Goal: Information Seeking & Learning: Learn about a topic

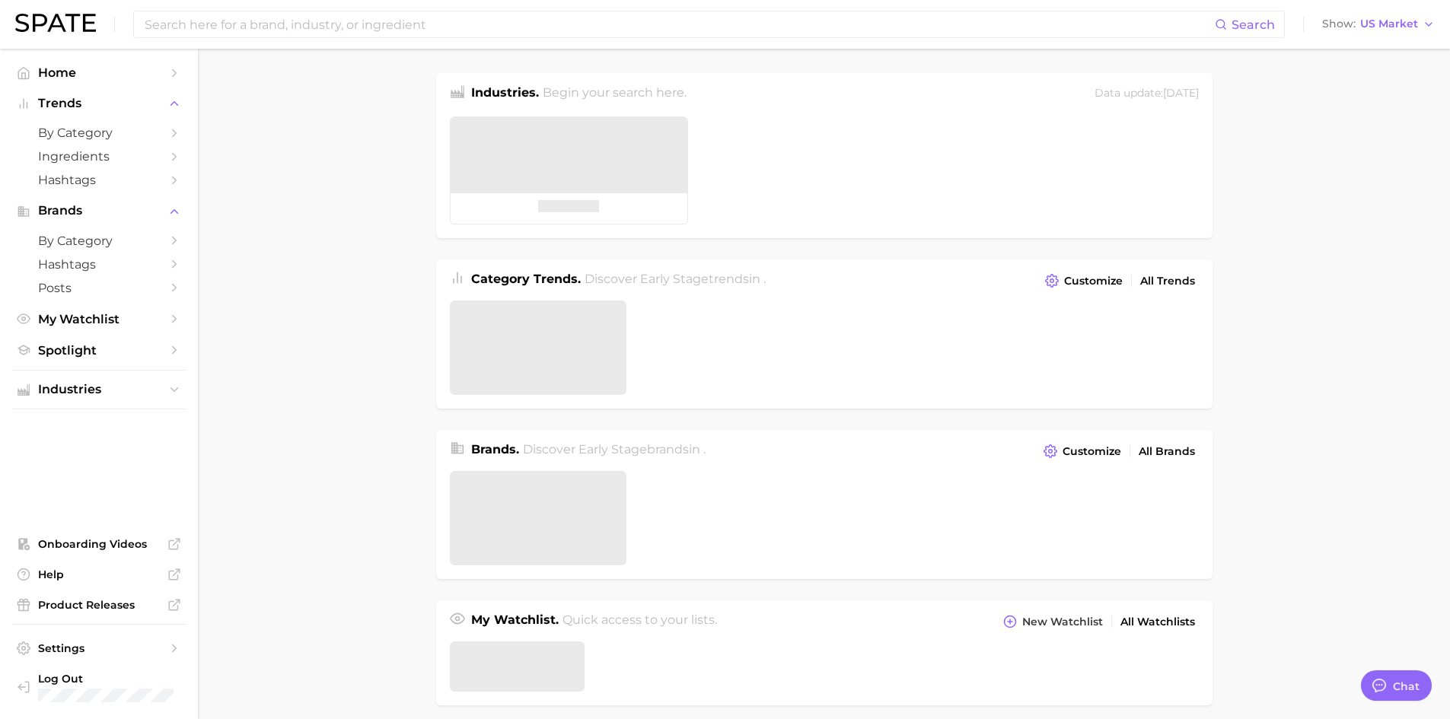
type textarea "x"
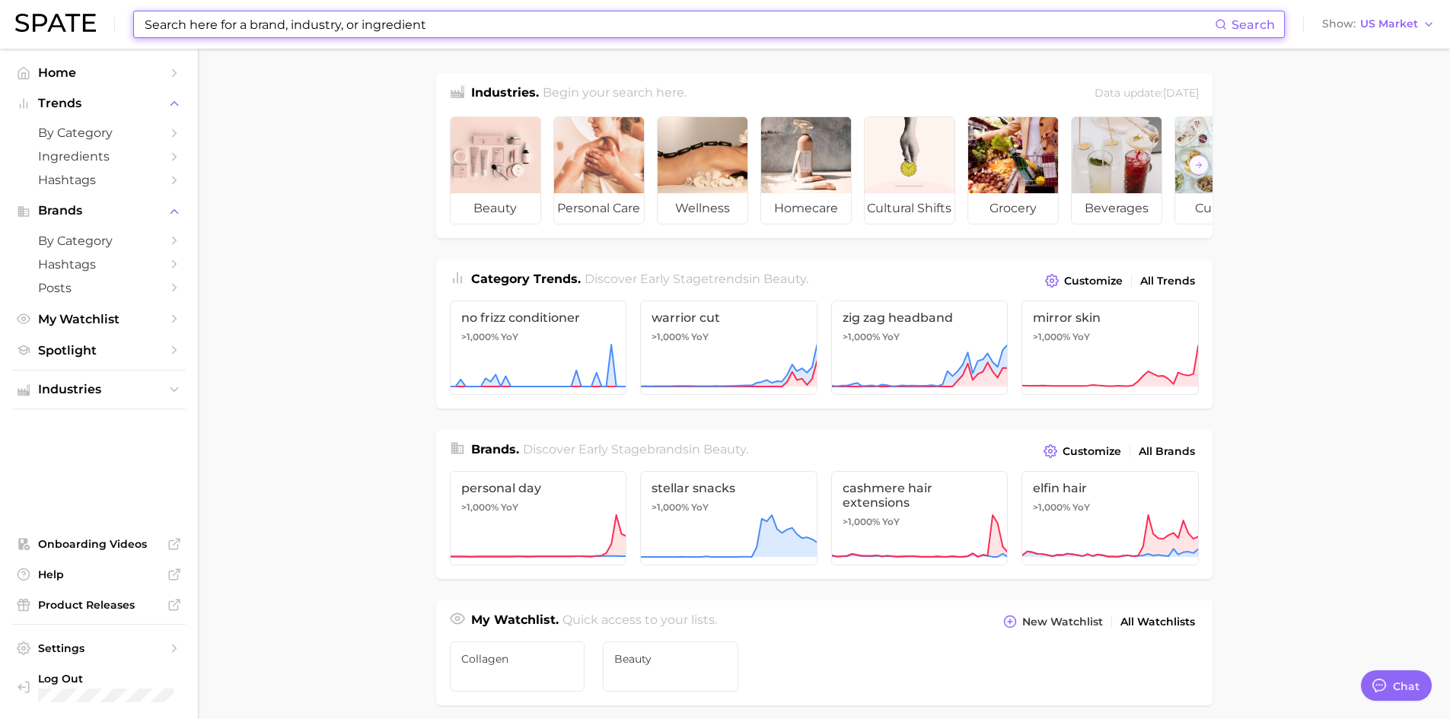
click at [338, 34] on input at bounding box center [679, 24] width 1072 height 26
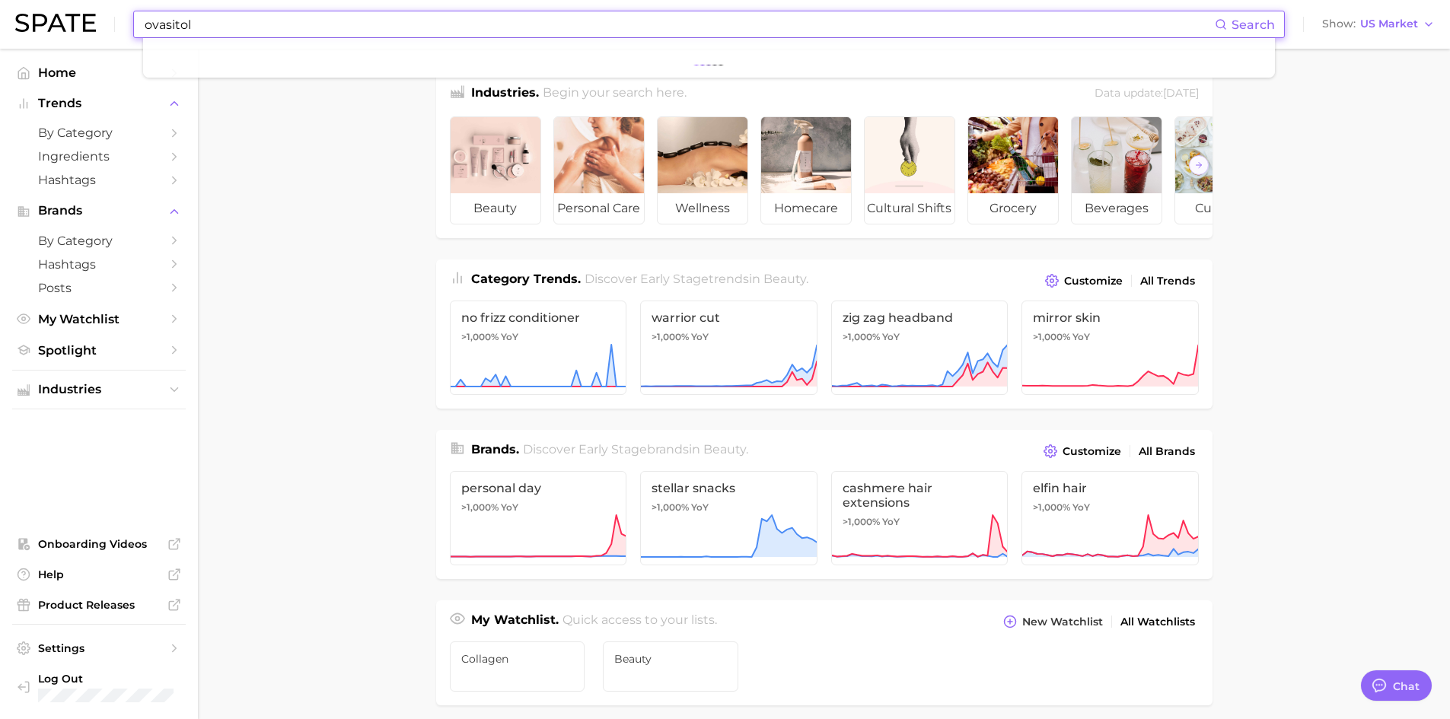
type input "ovasitol"
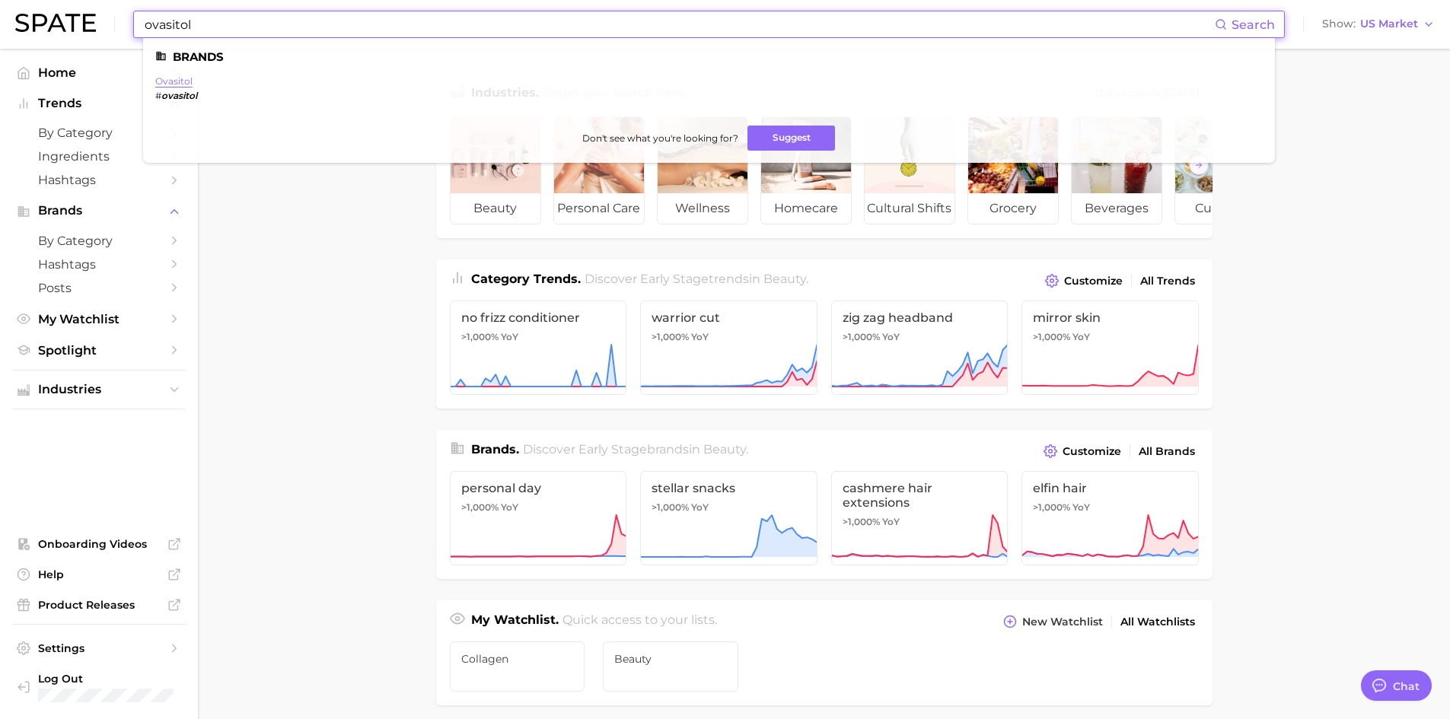
click at [163, 77] on link "ovasitol" at bounding box center [173, 80] width 37 height 11
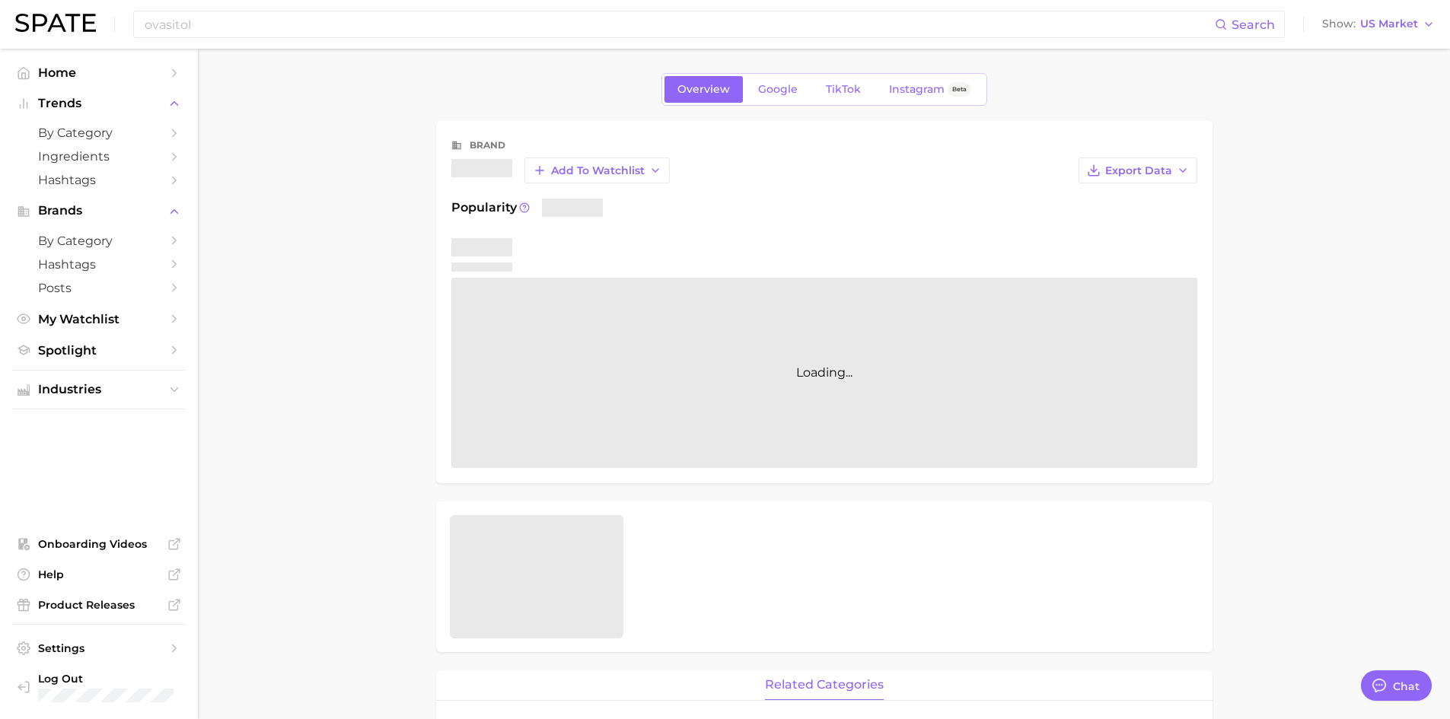
type textarea "x"
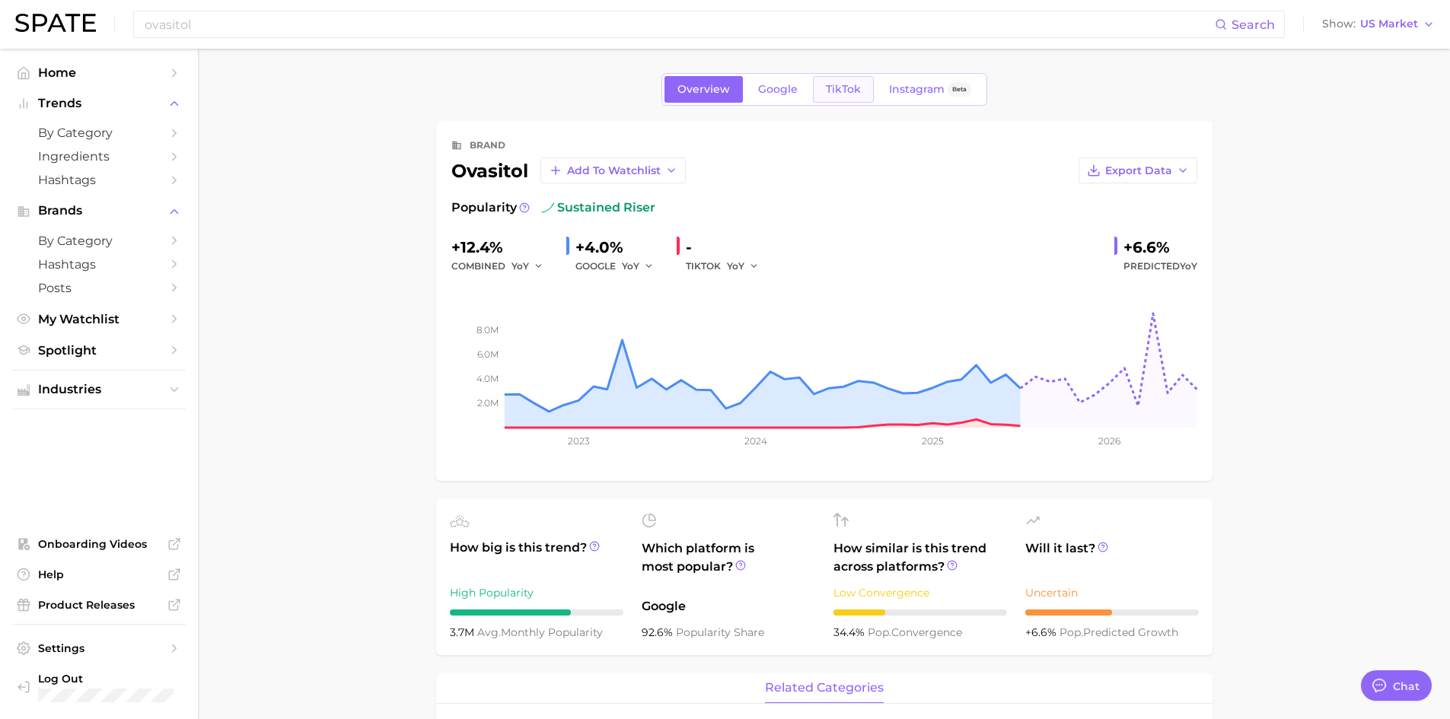
click at [859, 88] on span "TikTok" at bounding box center [843, 89] width 35 height 13
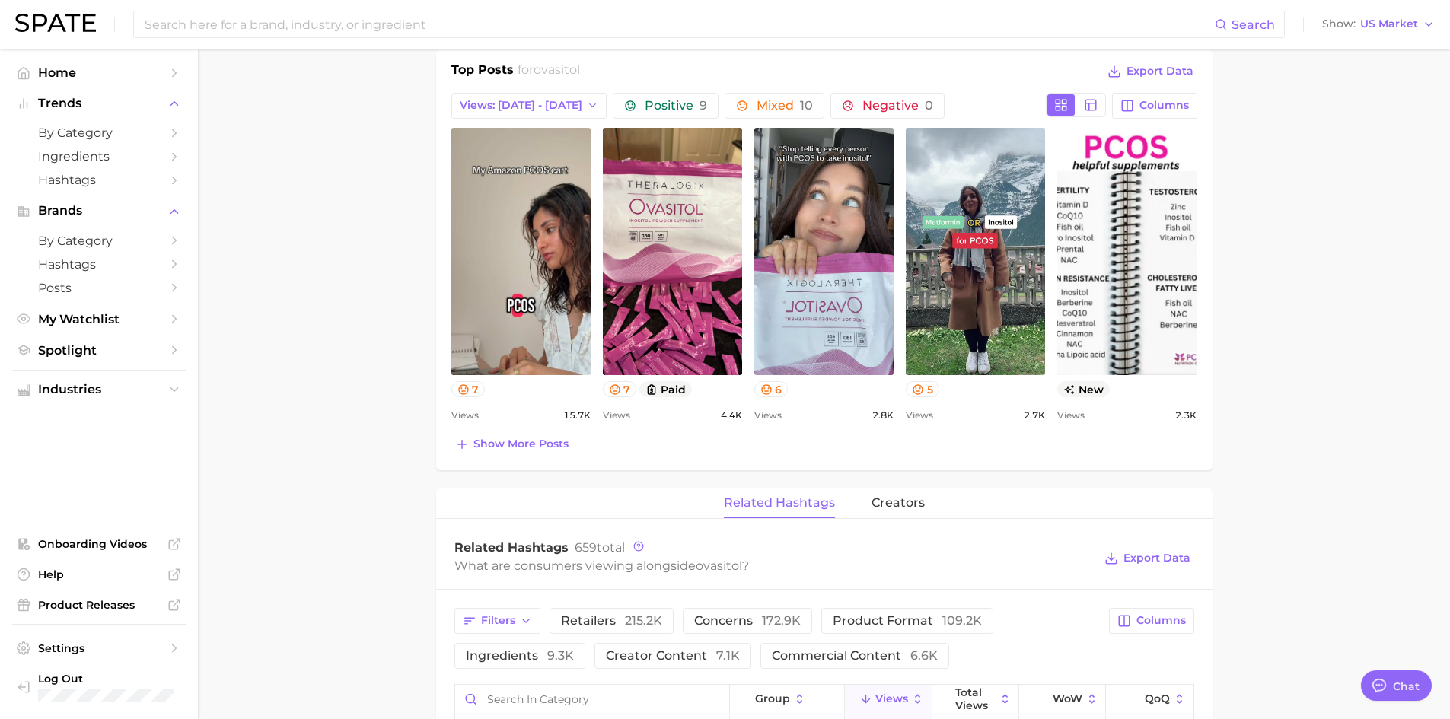
scroll to position [642, 0]
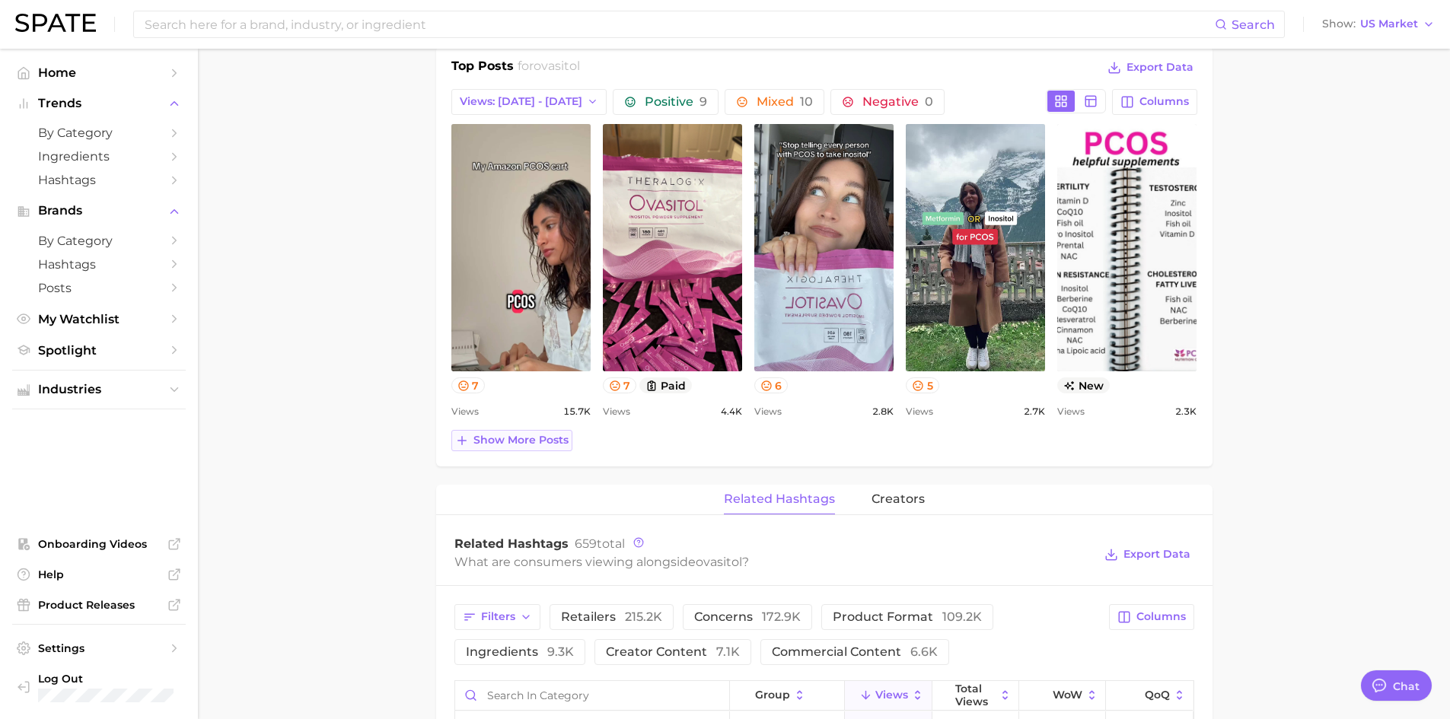
click at [499, 439] on span "Show more posts" at bounding box center [520, 440] width 95 height 13
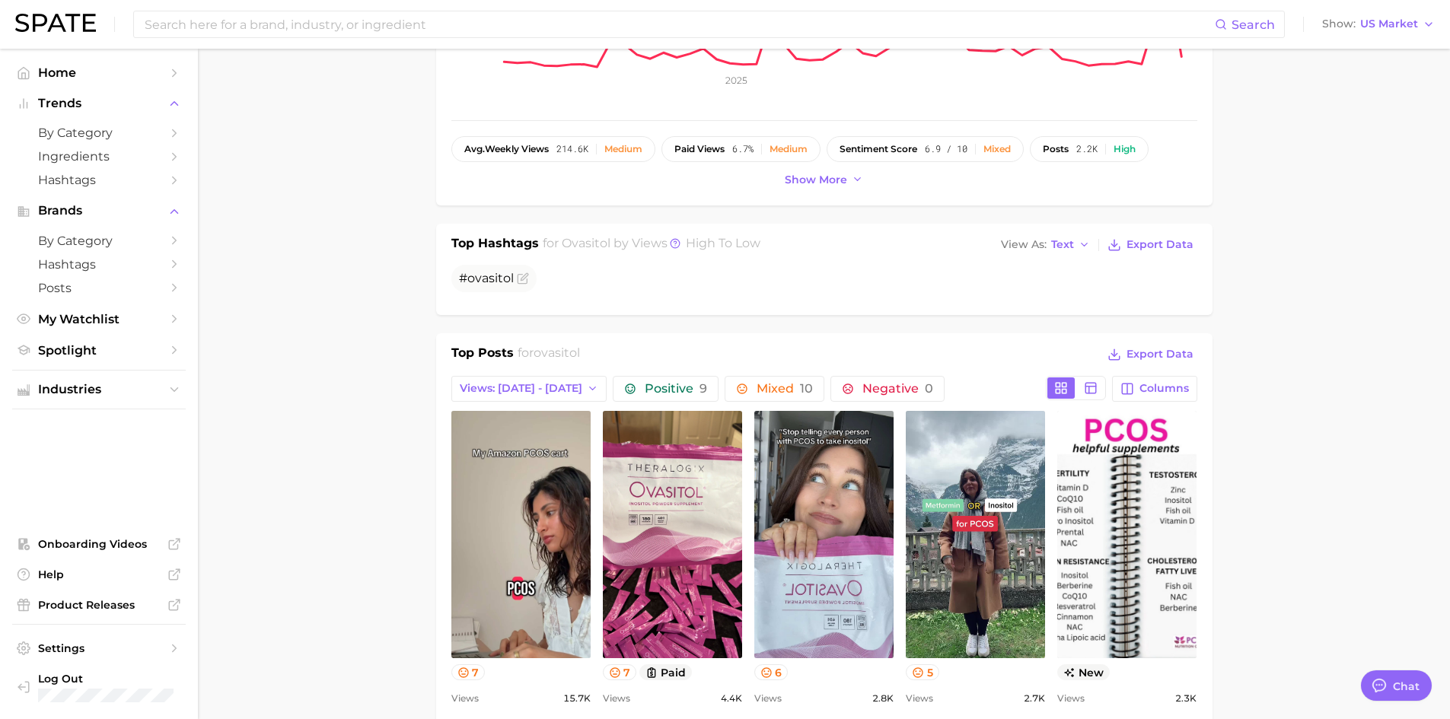
scroll to position [355, 0]
